Goal: Feedback & Contribution: Submit feedback/report problem

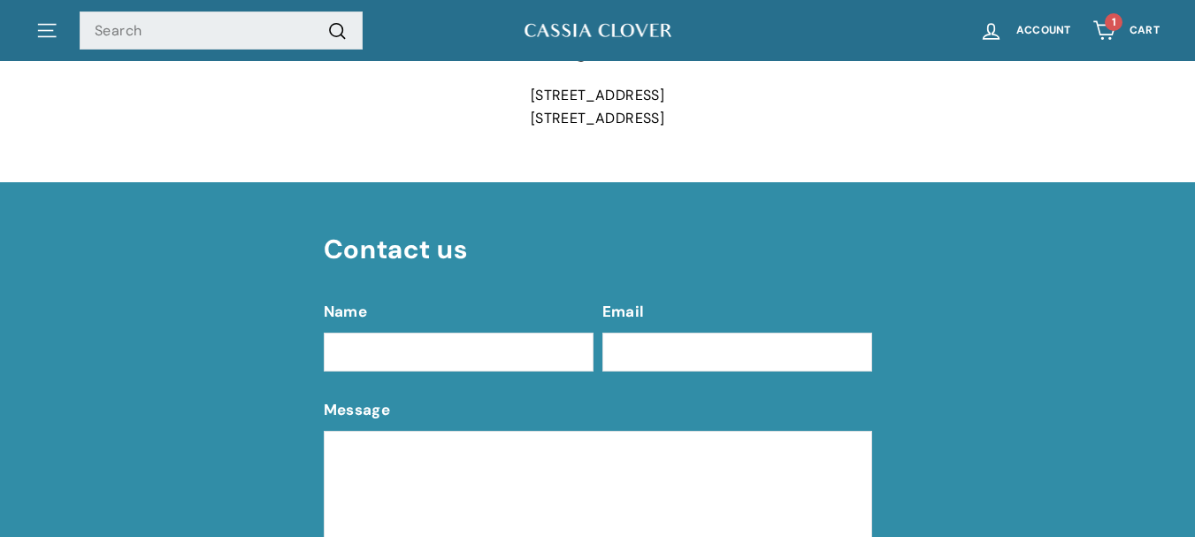
scroll to position [619, 0]
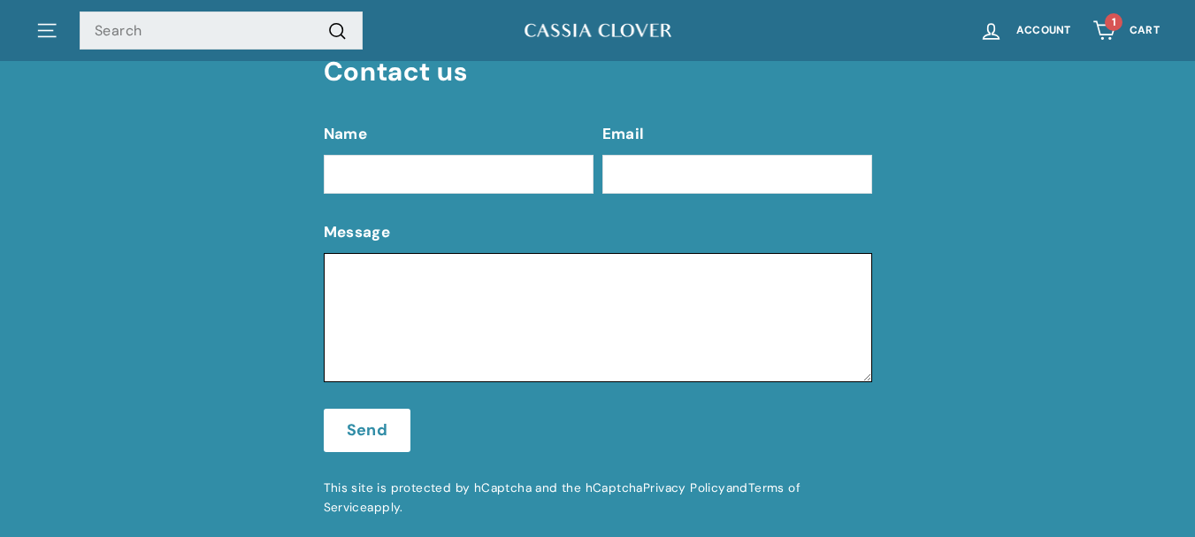
click at [405, 284] on textarea "Message" at bounding box center [598, 317] width 549 height 129
paste textarea "You’ve Been Featured—Flex It a Little! 💪🔥 Hey [PERSON_NAME], Heads up—we just f…"
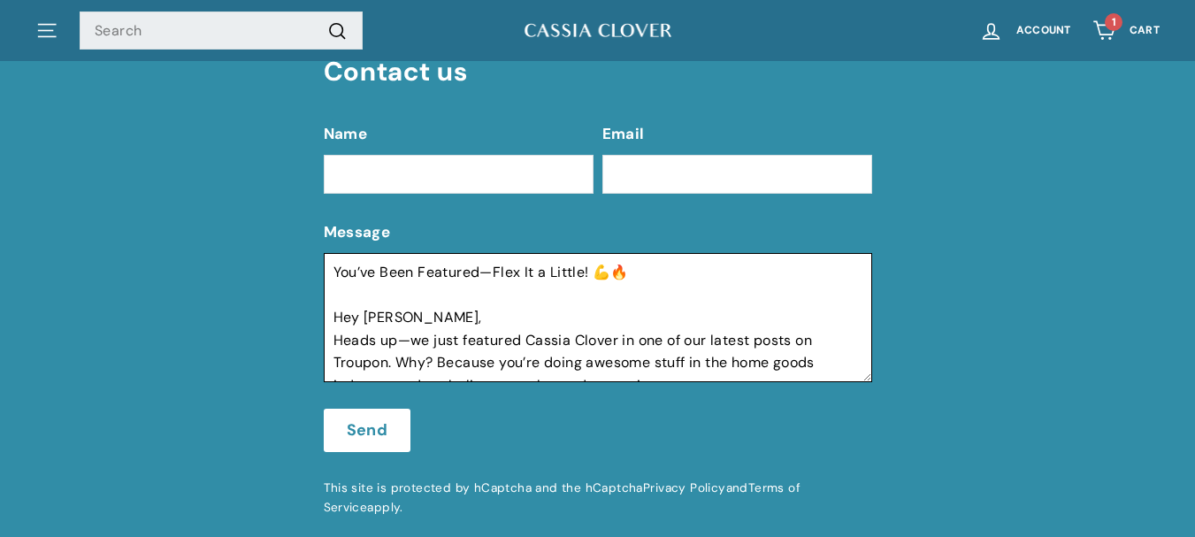
scroll to position [398, 0]
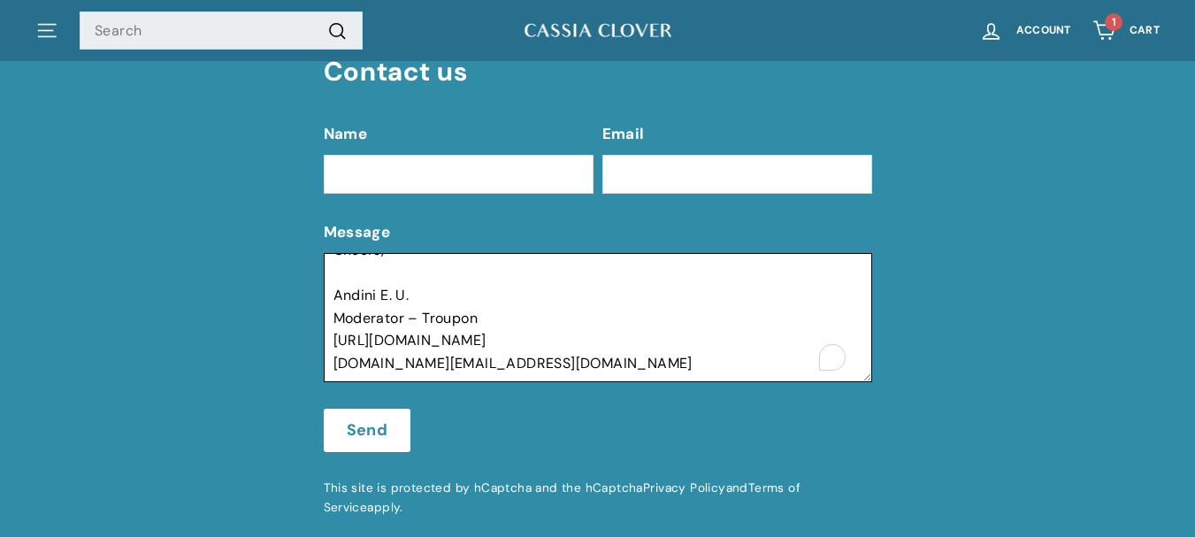
type textarea "You’ve Been Featured—Flex It a Little! 💪🔥 Hey [PERSON_NAME], Heads up—we just f…"
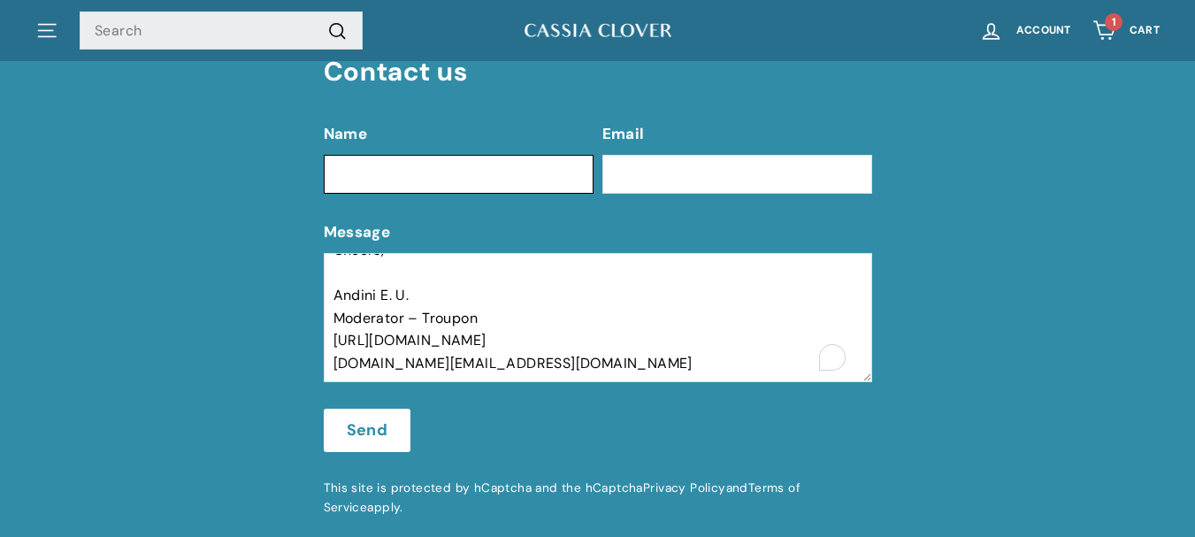
click at [448, 179] on input "Name" at bounding box center [459, 174] width 270 height 39
type input "and"
type input "ra"
type input "Andini"
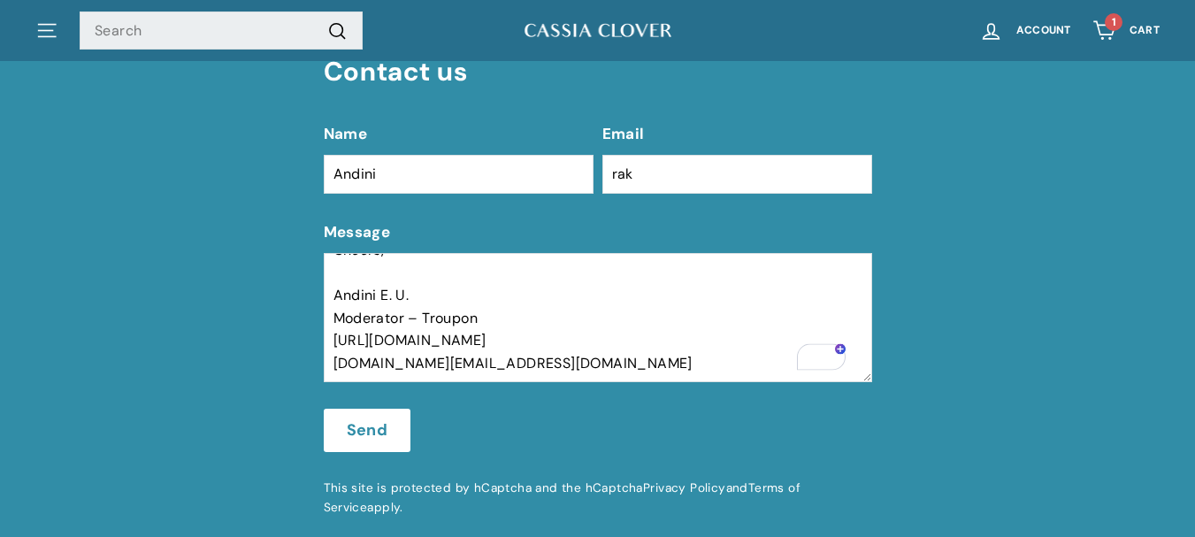
type input "[EMAIL_ADDRESS][DOMAIN_NAME]"
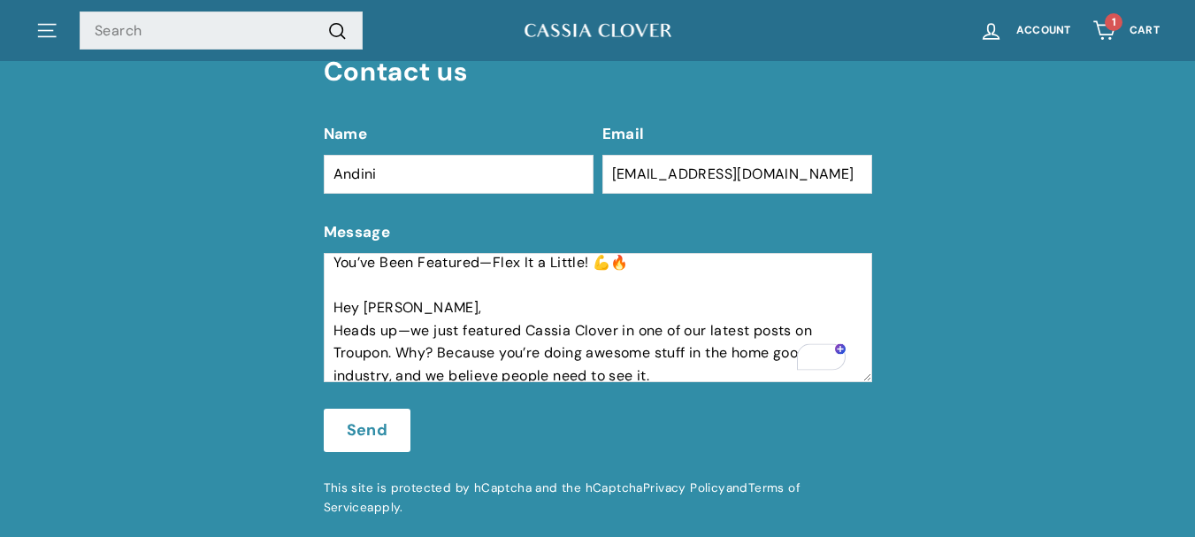
scroll to position [0, 0]
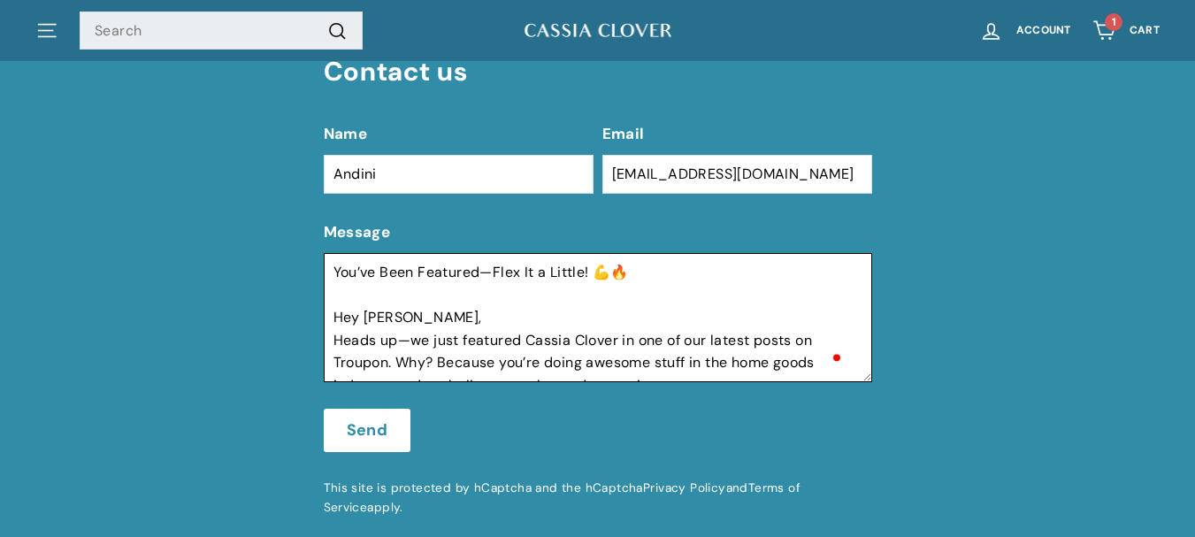
click at [472, 323] on textarea "You’ve Been Featured—Flex It a Little! 💪🔥 Hey [PERSON_NAME], Heads up—we just f…" at bounding box center [598, 317] width 549 height 129
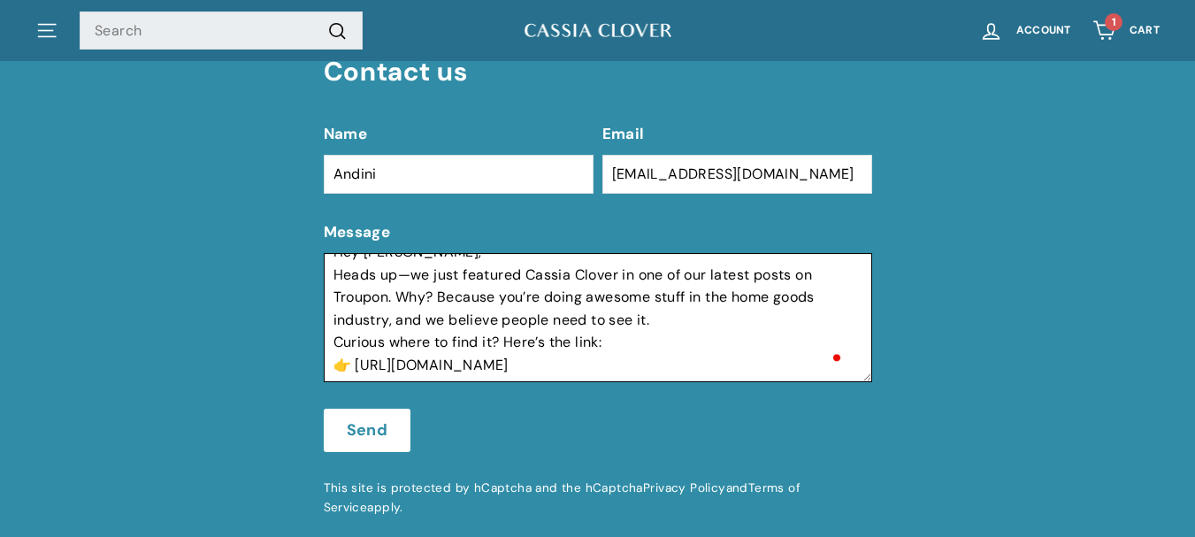
scroll to position [88, 0]
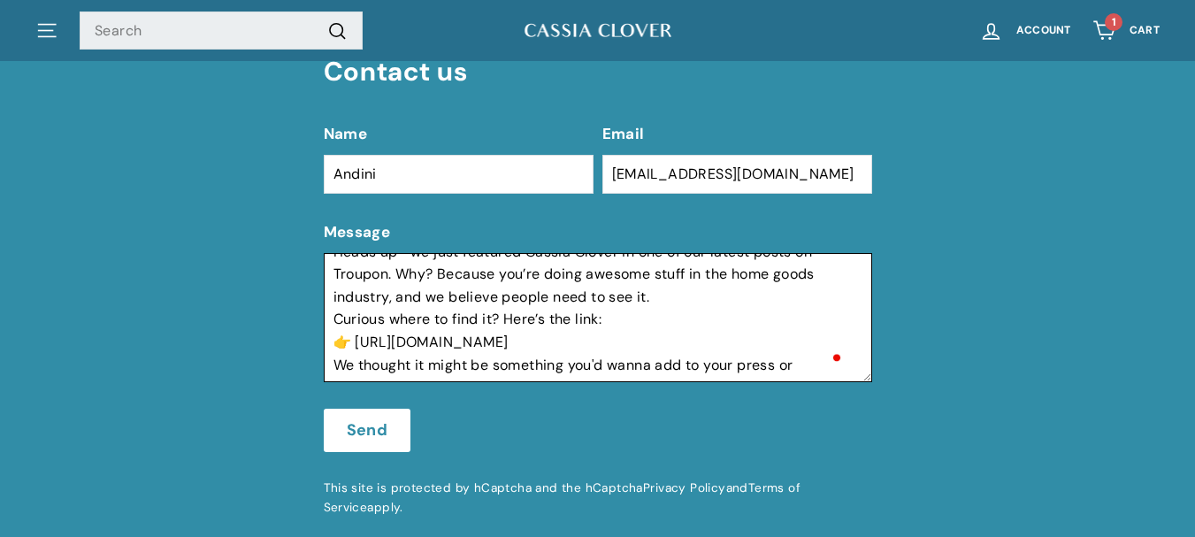
click at [677, 294] on textarea "You’ve Been Featured—Flex It a Little! 💪🔥 Hey [PERSON_NAME], Heads up—we just f…" at bounding box center [598, 317] width 549 height 129
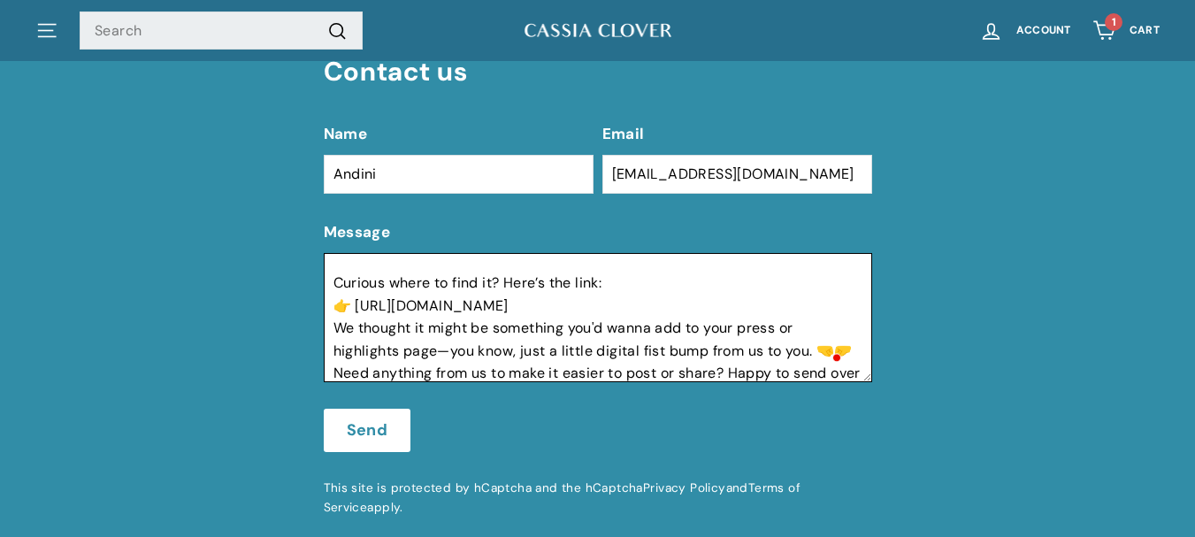
scroll to position [199, 0]
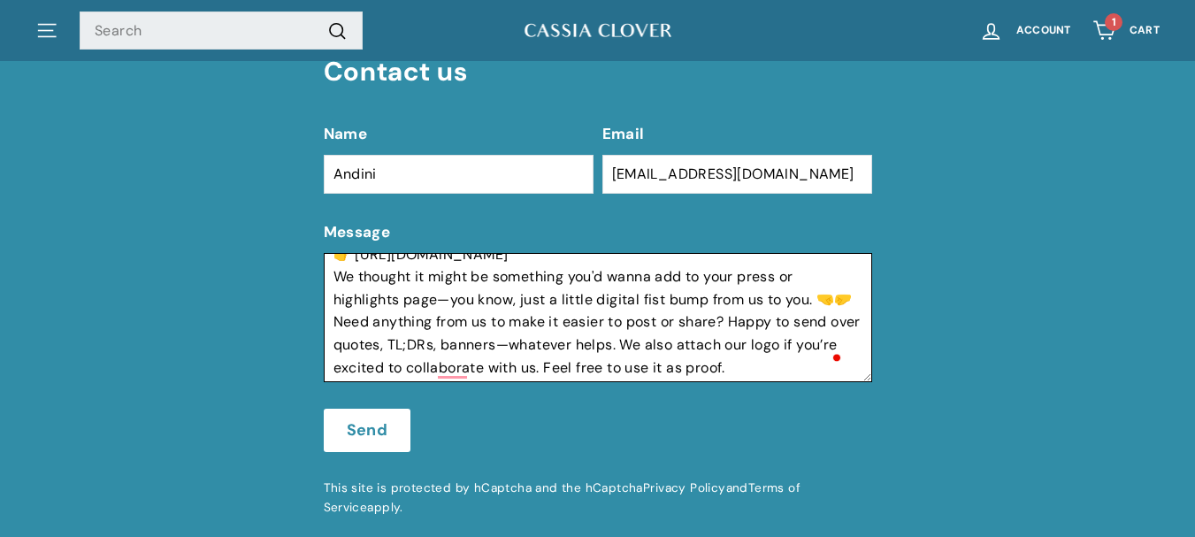
click at [627, 261] on textarea "You’ve Been Featured—Flex It a Little! 💪🔥 Hey [PERSON_NAME], Heads up—we just f…" at bounding box center [598, 317] width 549 height 129
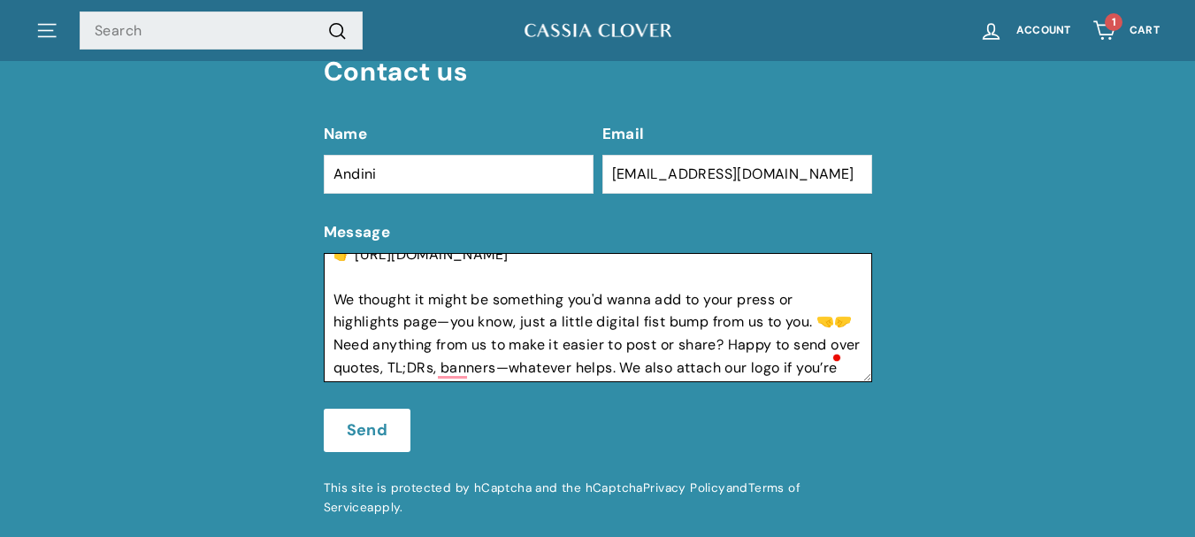
scroll to position [0, 0]
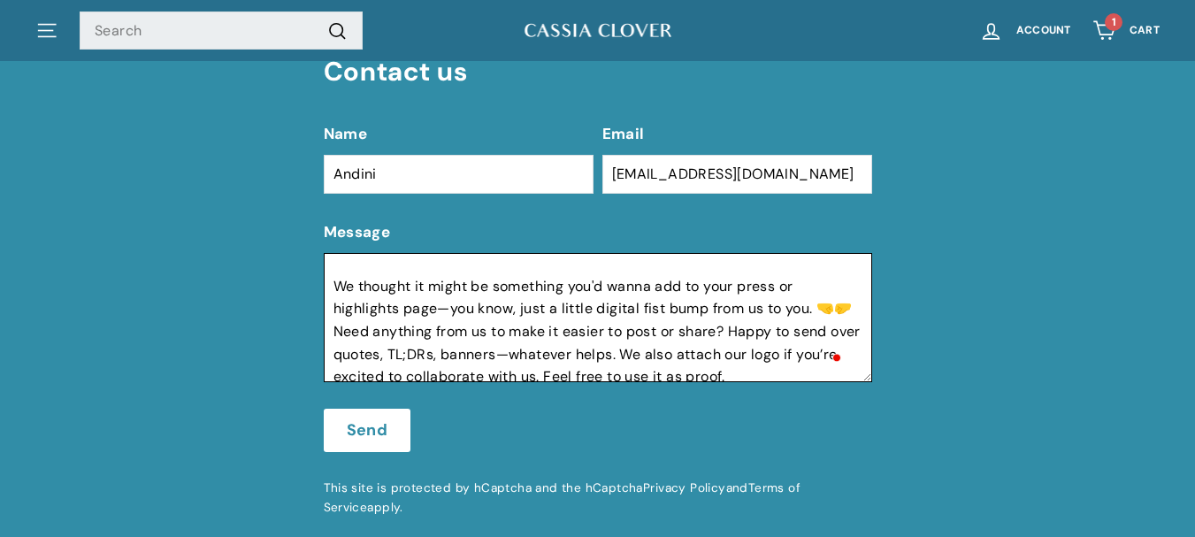
click at [486, 326] on textarea "You’ve Been Featured—Flex It a Little! 💪🔥 Hey [PERSON_NAME], Heads up—we just f…" at bounding box center [598, 317] width 549 height 129
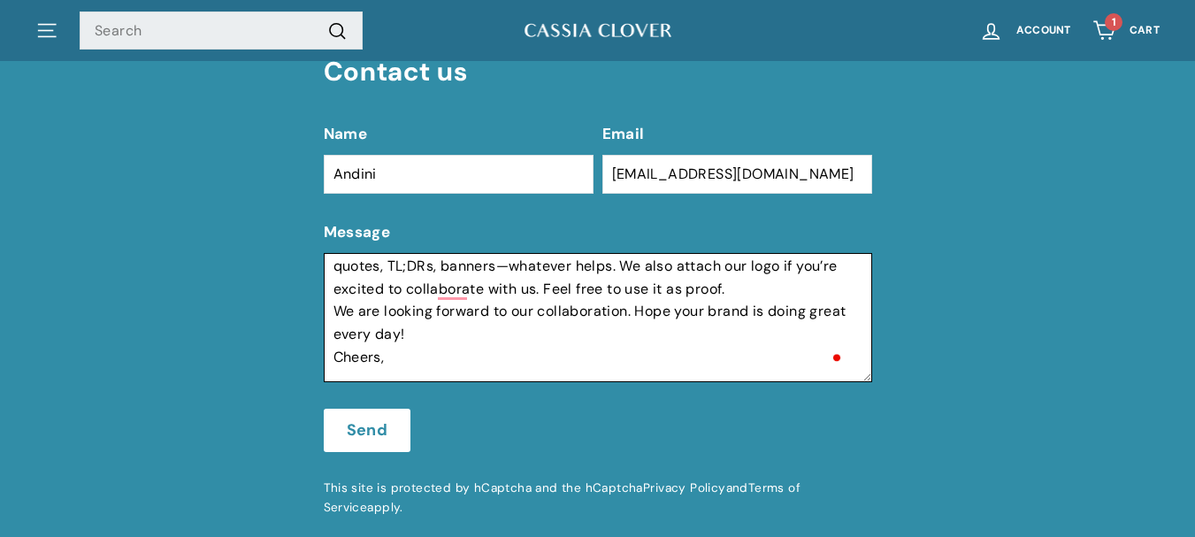
click at [790, 310] on textarea "You’ve Been Featured—Flex It a Little! 💪🔥 Hey [PERSON_NAME], Heads up—we just f…" at bounding box center [598, 317] width 549 height 129
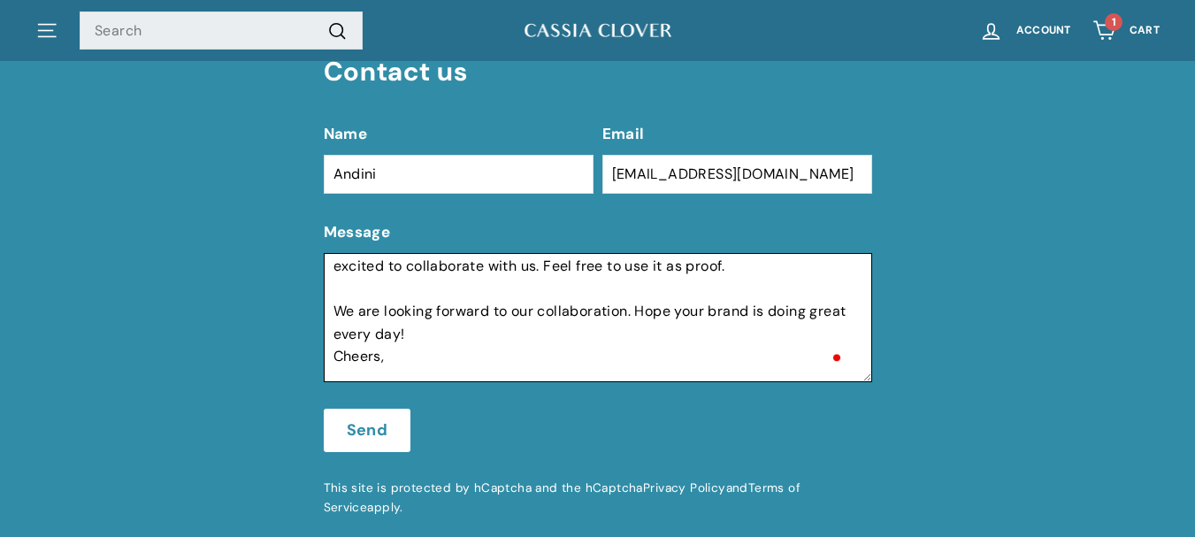
click at [485, 359] on textarea "You’ve Been Featured—Flex It a Little! 💪🔥 Hey [PERSON_NAME], Heads up—we just f…" at bounding box center [598, 317] width 549 height 129
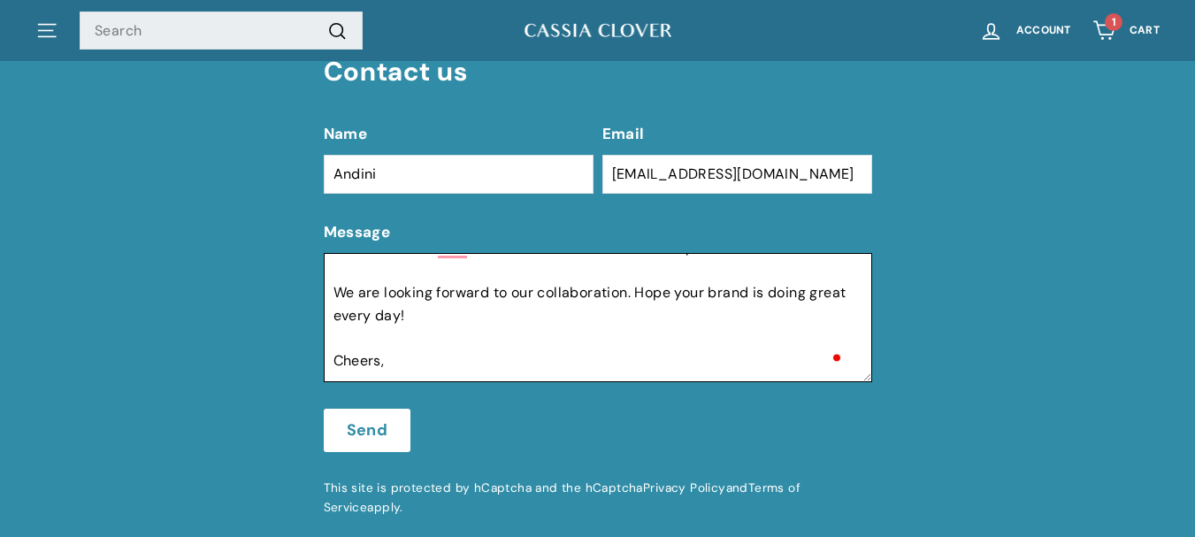
drag, startPoint x: 657, startPoint y: 351, endPoint x: 587, endPoint y: 277, distance: 102.6
click at [587, 277] on textarea "You’ve Been Featured—Flex It a Little! 💪🔥 Hey [PERSON_NAME], Heads up—we just f…" at bounding box center [598, 317] width 549 height 129
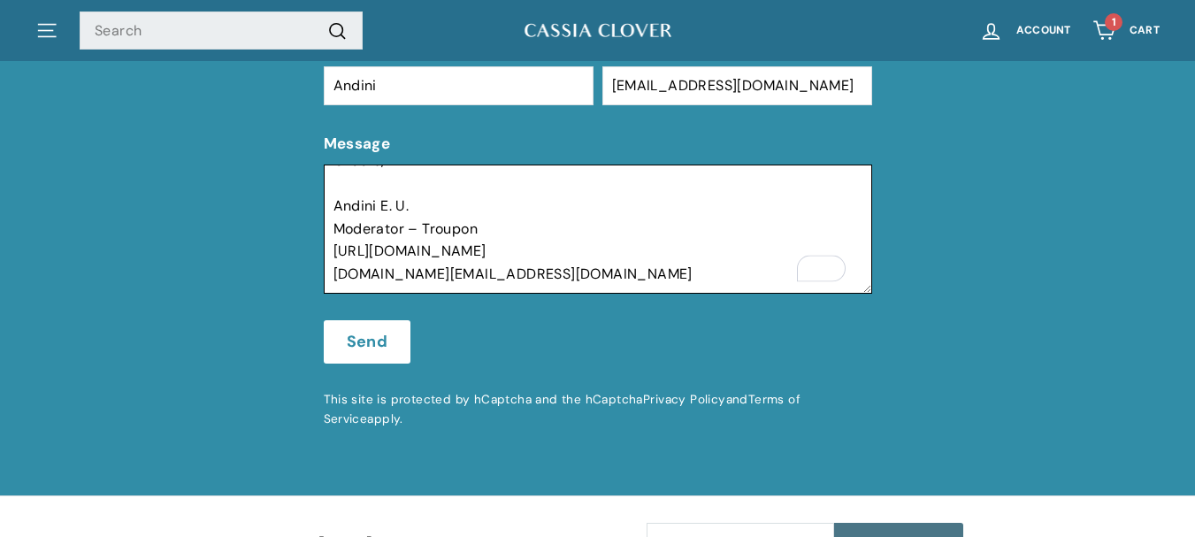
type textarea "You’ve Been Featured—Flex It a Little! 💪🔥 Hey [PERSON_NAME], Heads up—we just f…"
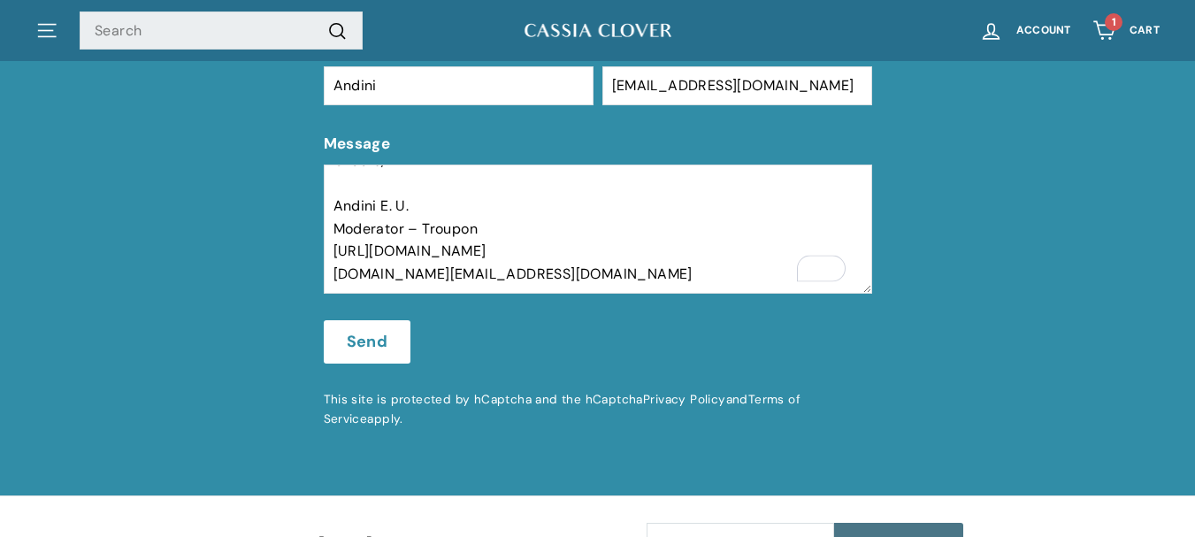
click at [365, 334] on button "Send" at bounding box center [368, 342] width 88 height 44
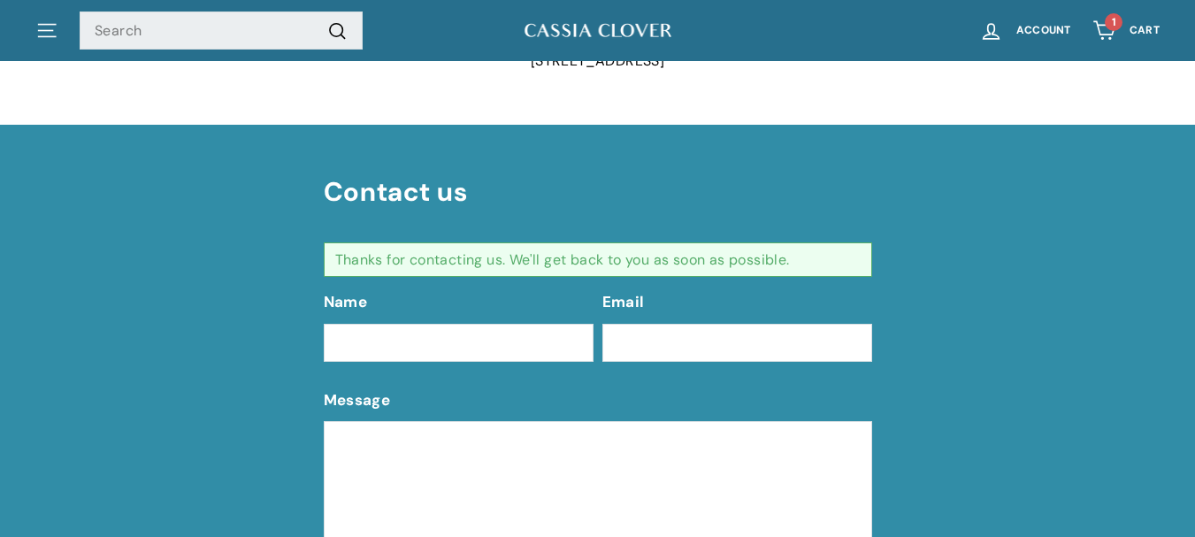
scroll to position [476, 0]
